Goal: Information Seeking & Learning: Learn about a topic

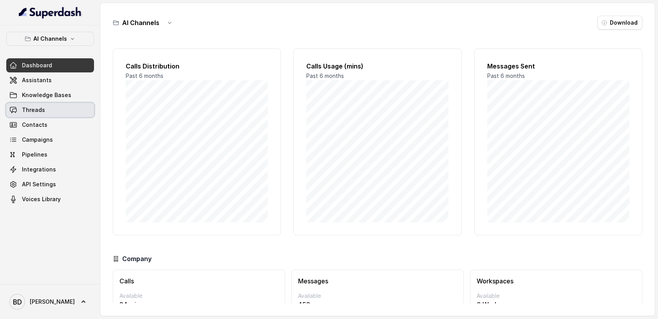
click at [39, 115] on link "Threads" at bounding box center [50, 110] width 88 height 14
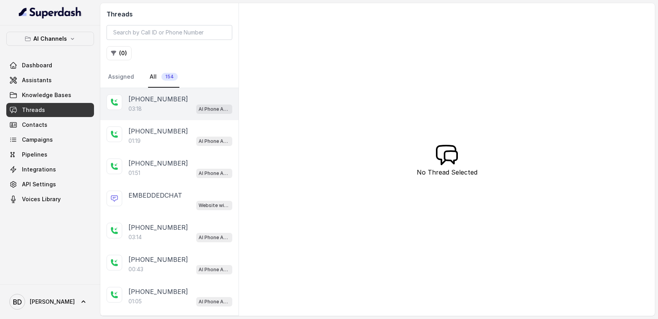
click at [151, 106] on div "03:18 AI Phone Assistant" at bounding box center [181, 109] width 104 height 10
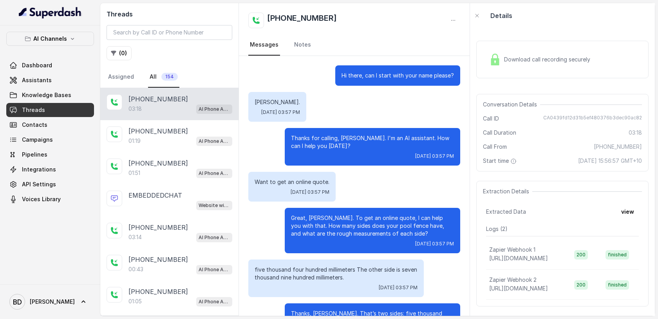
click at [497, 62] on img at bounding box center [495, 60] width 12 height 12
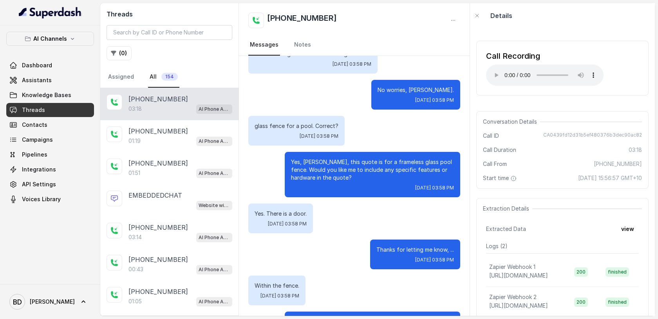
scroll to position [657, 0]
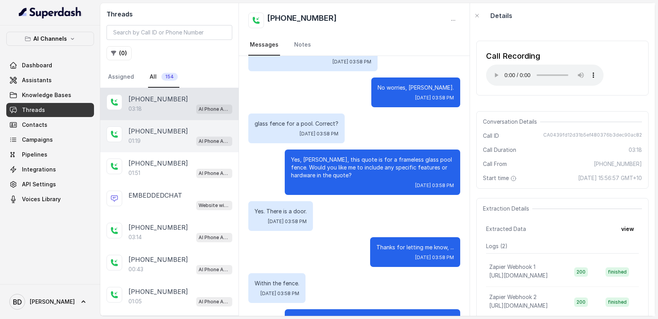
click at [159, 135] on p "[PHONE_NUMBER]" at bounding box center [159, 131] width 60 height 9
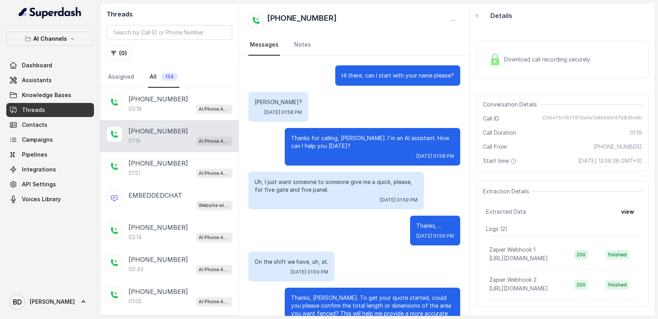
click at [496, 59] on img at bounding box center [495, 60] width 12 height 12
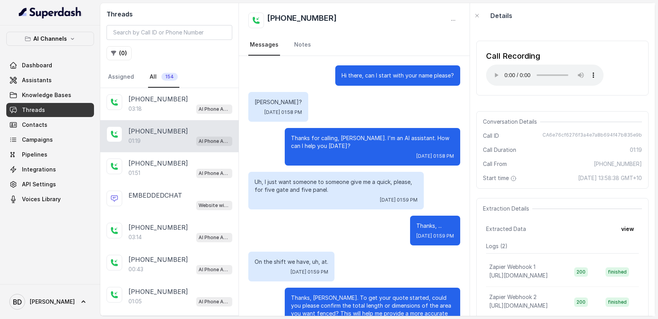
scroll to position [393, 0]
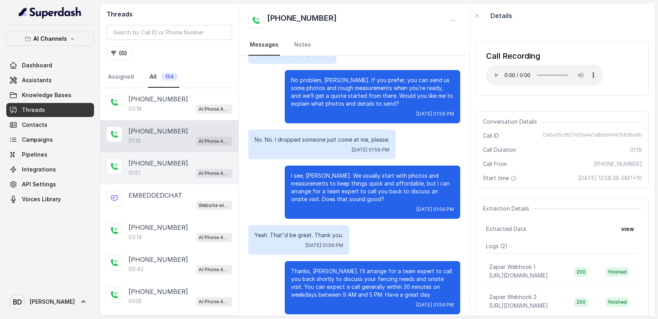
click at [158, 159] on p "[PHONE_NUMBER]" at bounding box center [159, 163] width 60 height 9
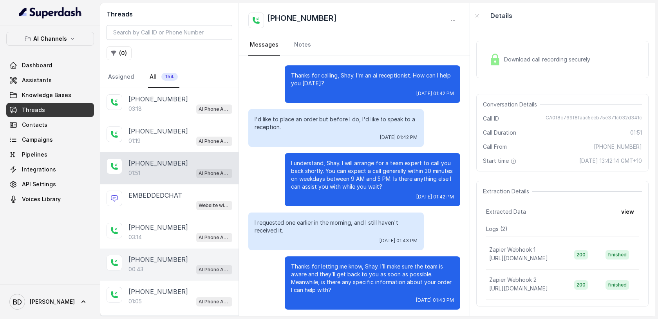
click at [148, 263] on p "[PHONE_NUMBER]" at bounding box center [159, 259] width 60 height 9
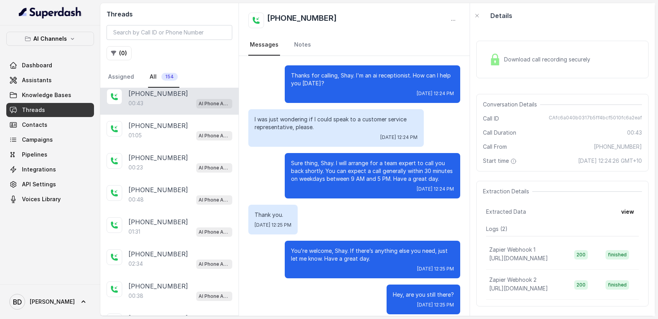
scroll to position [167, 0]
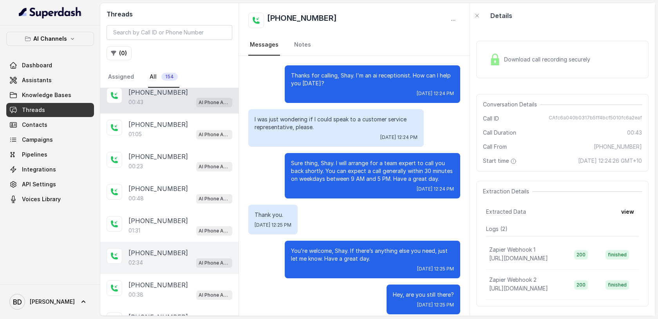
click at [150, 254] on p "[PHONE_NUMBER]" at bounding box center [159, 252] width 60 height 9
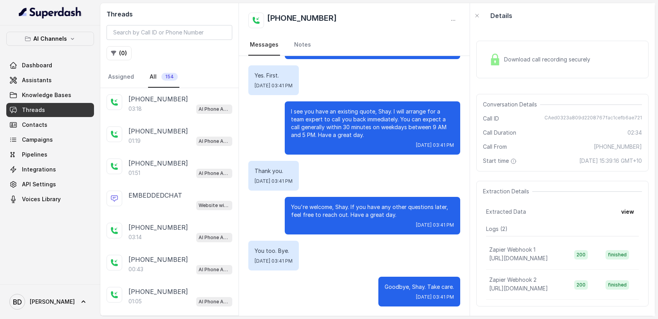
scroll to position [5, 0]
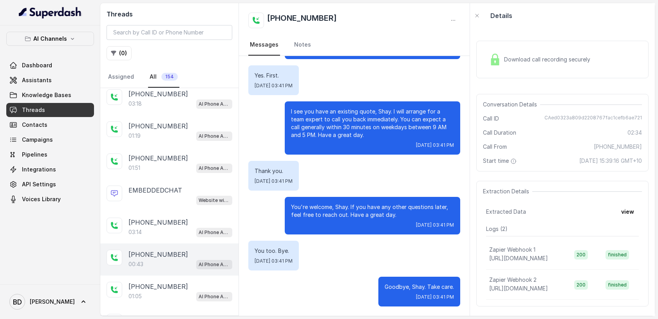
click at [160, 256] on p "[PHONE_NUMBER]" at bounding box center [159, 254] width 60 height 9
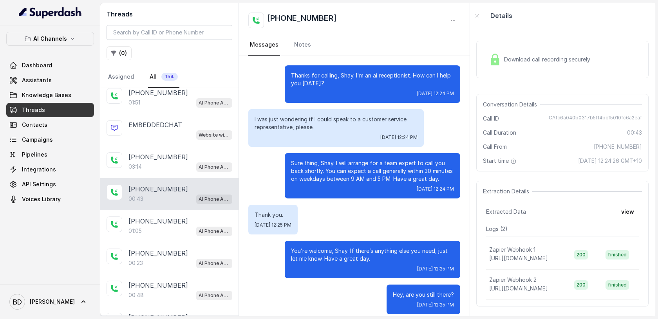
scroll to position [72, 0]
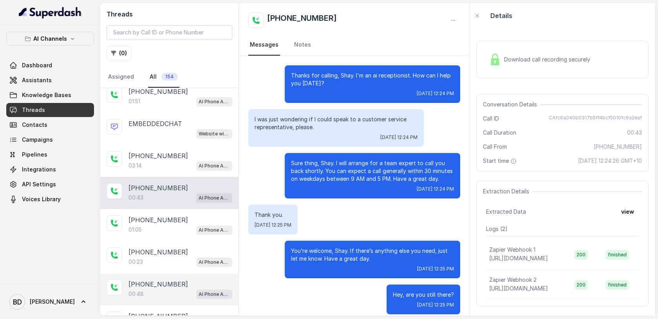
click at [161, 283] on p "[PHONE_NUMBER]" at bounding box center [159, 284] width 60 height 9
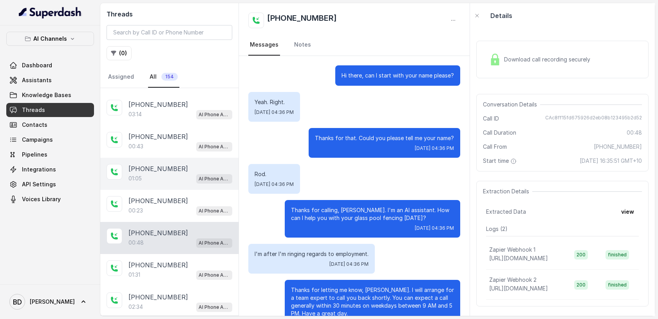
scroll to position [138, 0]
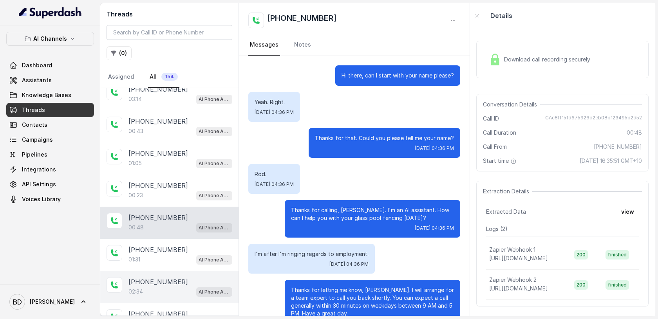
click at [151, 278] on p "[PHONE_NUMBER]" at bounding box center [159, 281] width 60 height 9
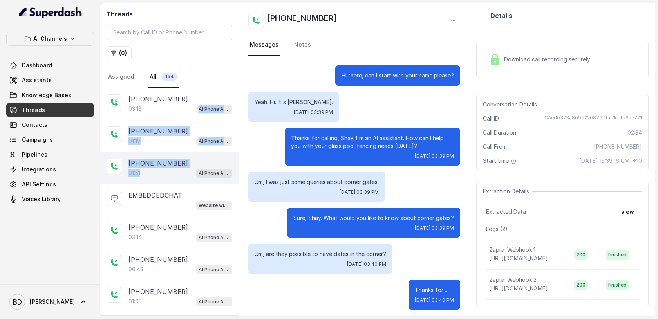
drag, startPoint x: 146, startPoint y: 106, endPoint x: 156, endPoint y: 173, distance: 67.8
click at [151, 163] on p "[PHONE_NUMBER]" at bounding box center [159, 163] width 60 height 9
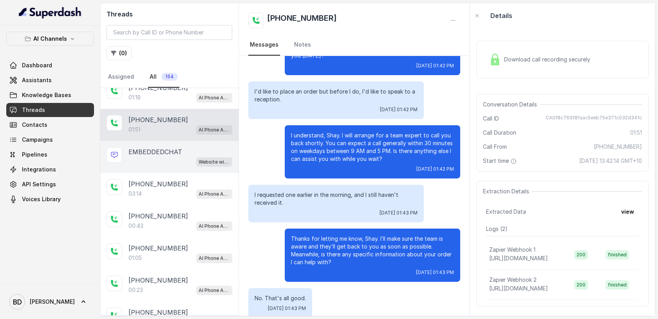
scroll to position [43, 0]
click at [157, 155] on p "EMBEDDEDCHAT" at bounding box center [156, 152] width 54 height 9
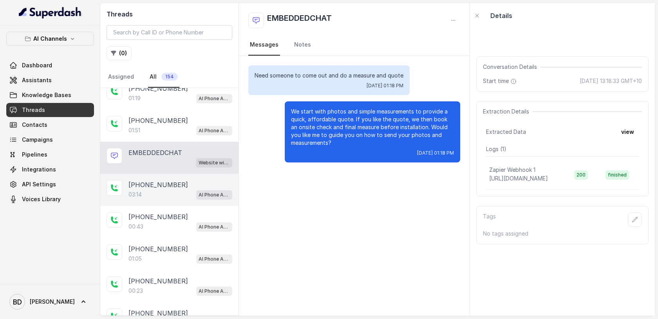
click at [142, 187] on p "[PHONE_NUMBER]" at bounding box center [159, 184] width 60 height 9
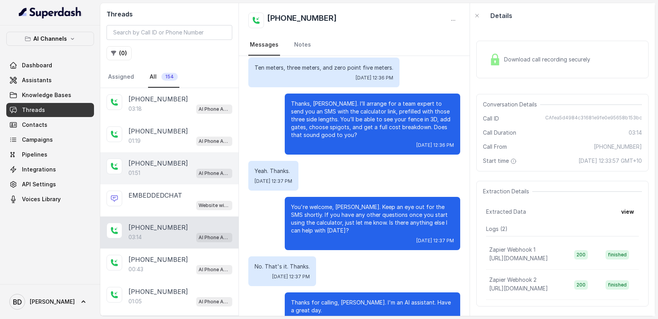
click at [165, 168] on div "01:51 AI Phone Assistant" at bounding box center [181, 173] width 104 height 10
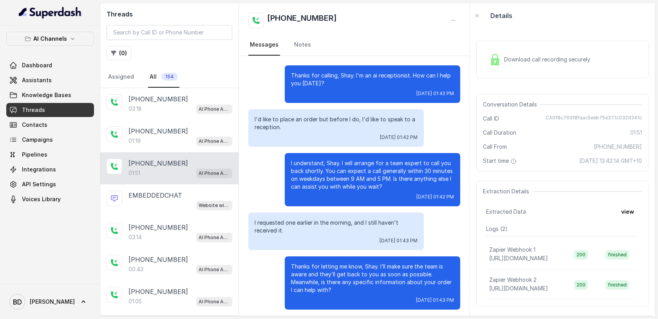
scroll to position [450, 0]
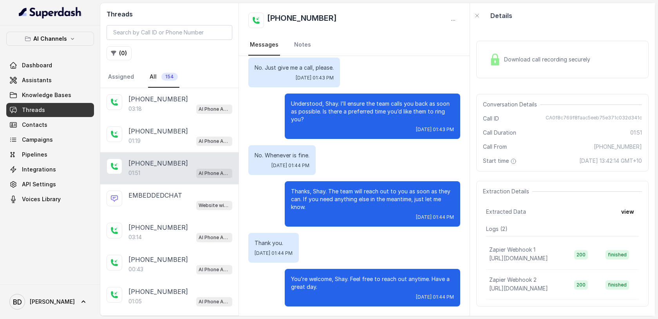
click at [496, 62] on img at bounding box center [495, 60] width 12 height 12
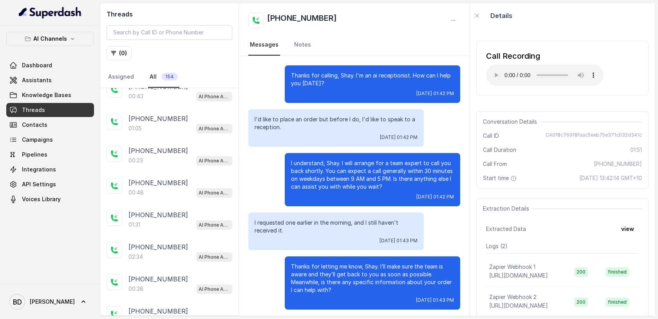
scroll to position [174, 0]
click at [155, 251] on div "02:34 AI Phone Assistant" at bounding box center [181, 256] width 104 height 10
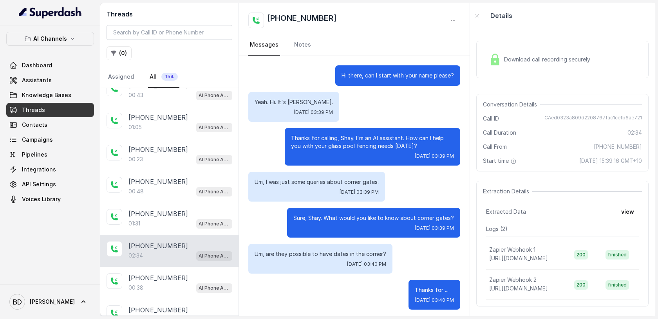
click at [497, 61] on img at bounding box center [495, 60] width 12 height 12
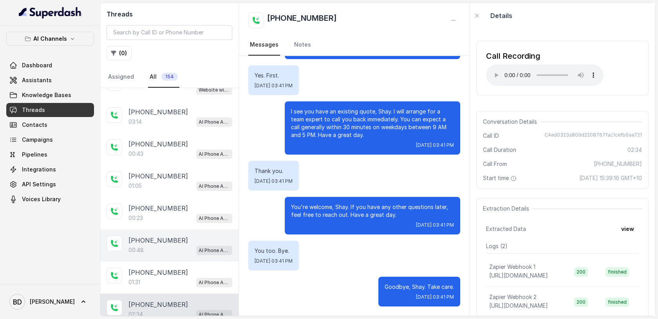
scroll to position [90, 0]
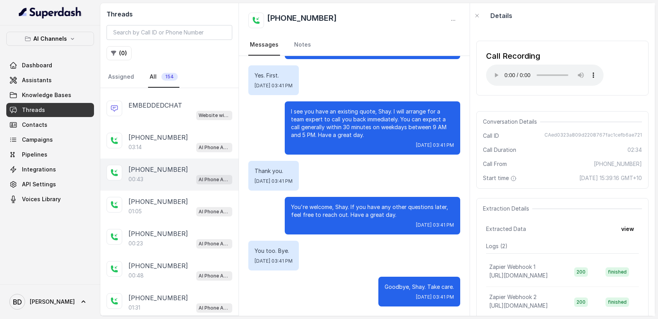
click at [161, 171] on p "[PHONE_NUMBER]" at bounding box center [159, 169] width 60 height 9
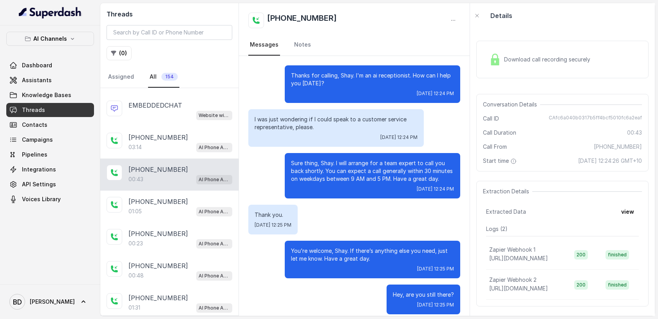
click at [496, 64] on img at bounding box center [495, 60] width 12 height 12
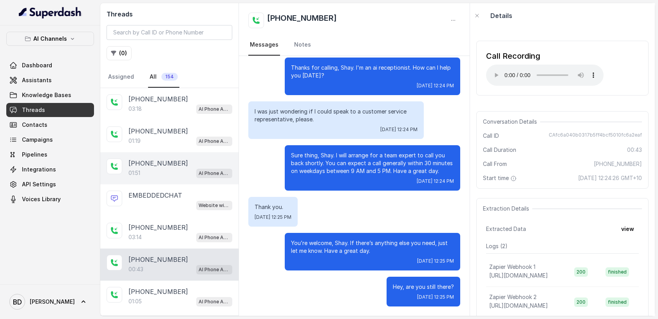
click at [149, 162] on p "[PHONE_NUMBER]" at bounding box center [159, 163] width 60 height 9
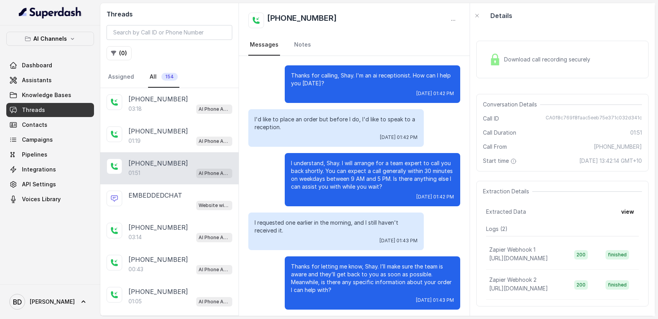
scroll to position [450, 0]
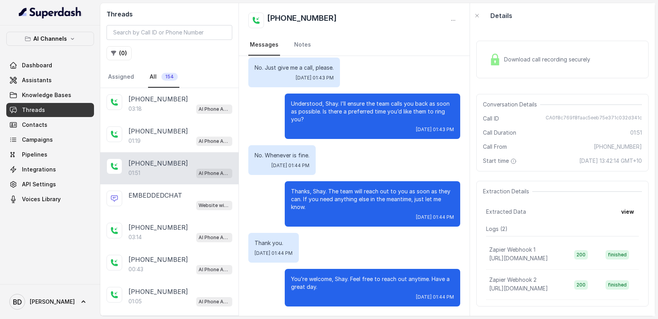
click at [493, 60] on img at bounding box center [495, 60] width 12 height 12
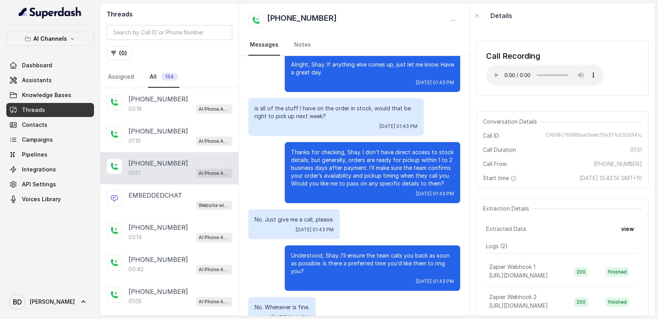
scroll to position [305, 0]
